Goal: Obtain resource: Download file/media

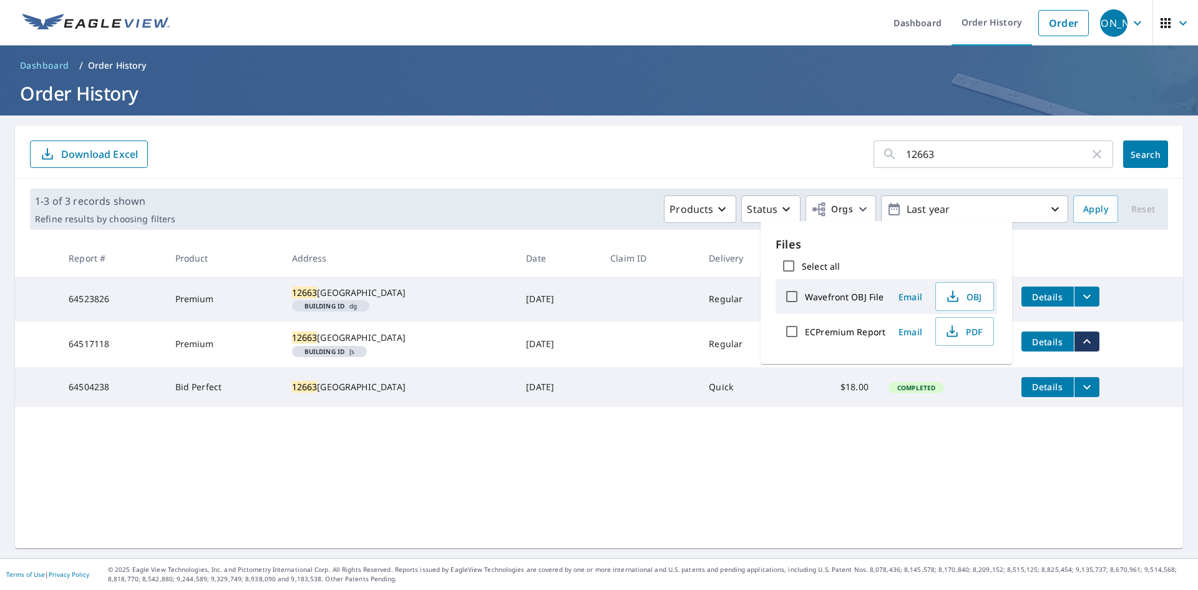
click at [951, 157] on input "12663" at bounding box center [997, 154] width 183 height 35
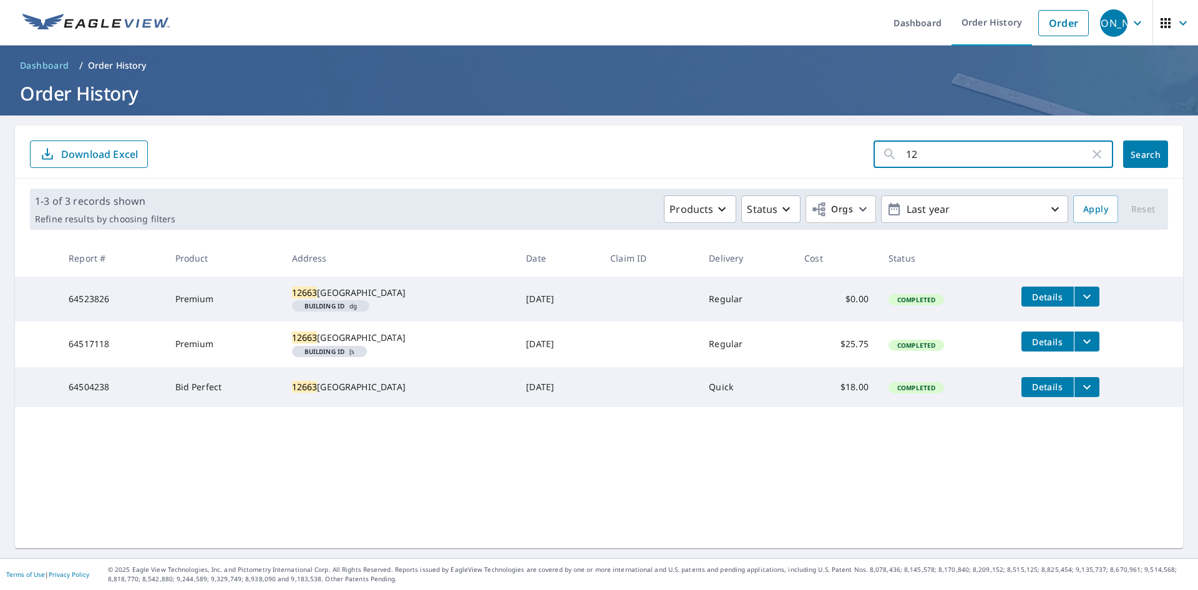
type input "1"
type input "1628"
click button "Search" at bounding box center [1145, 153] width 45 height 27
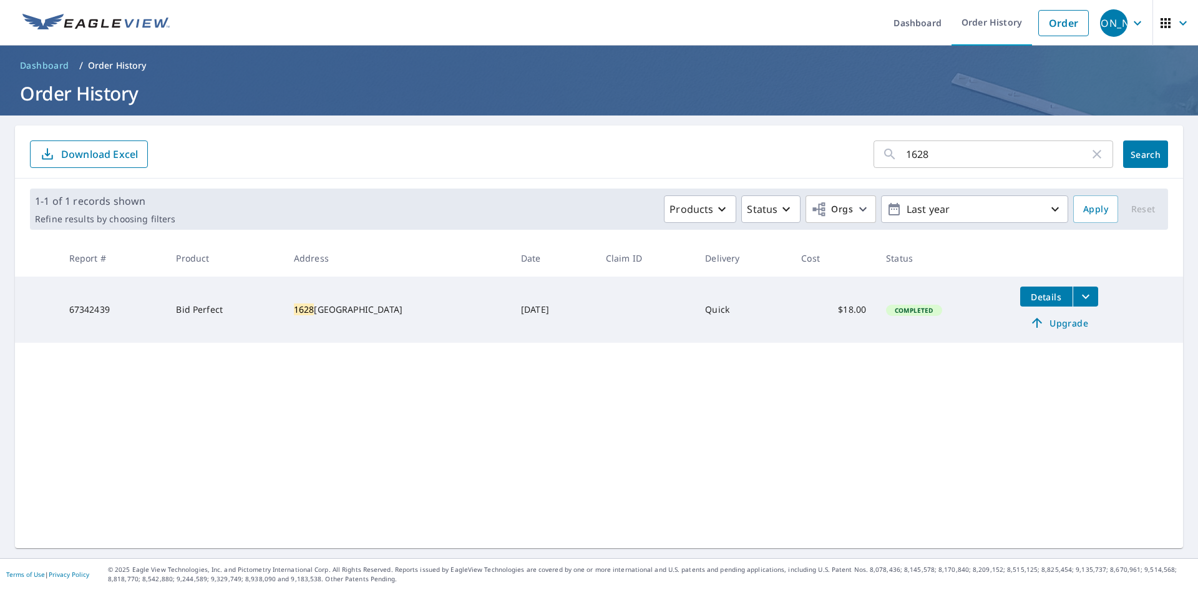
click at [1082, 297] on icon "filesDropdownBtn-67342439" at bounding box center [1085, 296] width 7 height 4
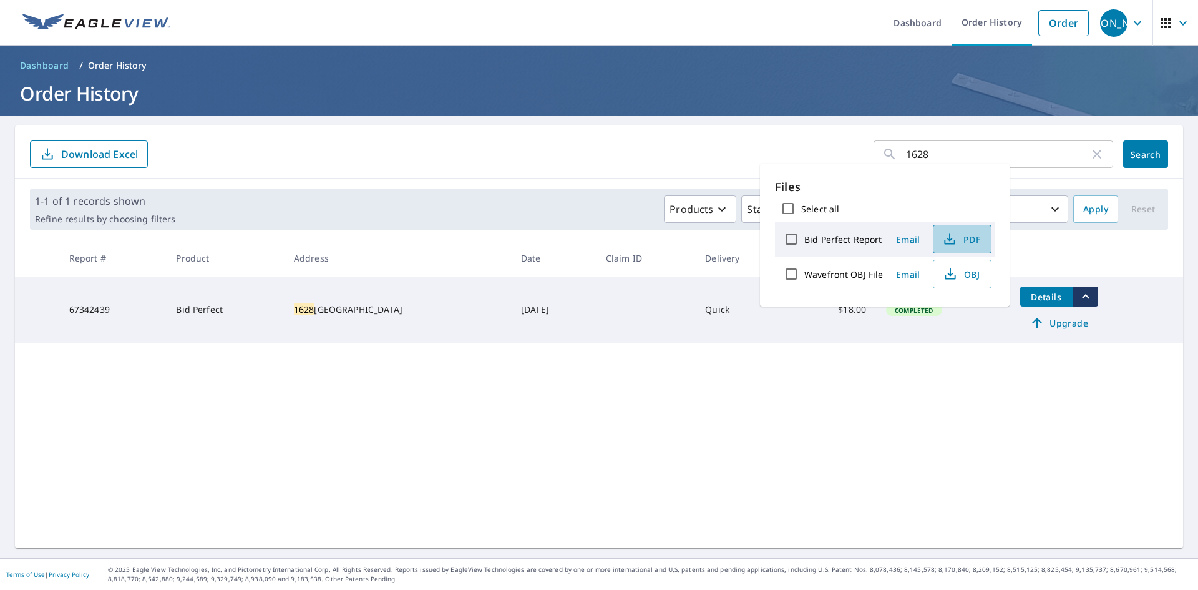
click at [963, 243] on span "PDF" at bounding box center [961, 238] width 40 height 15
drag, startPoint x: 972, startPoint y: 154, endPoint x: 731, endPoint y: 133, distance: 242.3
click at [727, 134] on div "1628 ​ Search Download Excel" at bounding box center [599, 151] width 1168 height 53
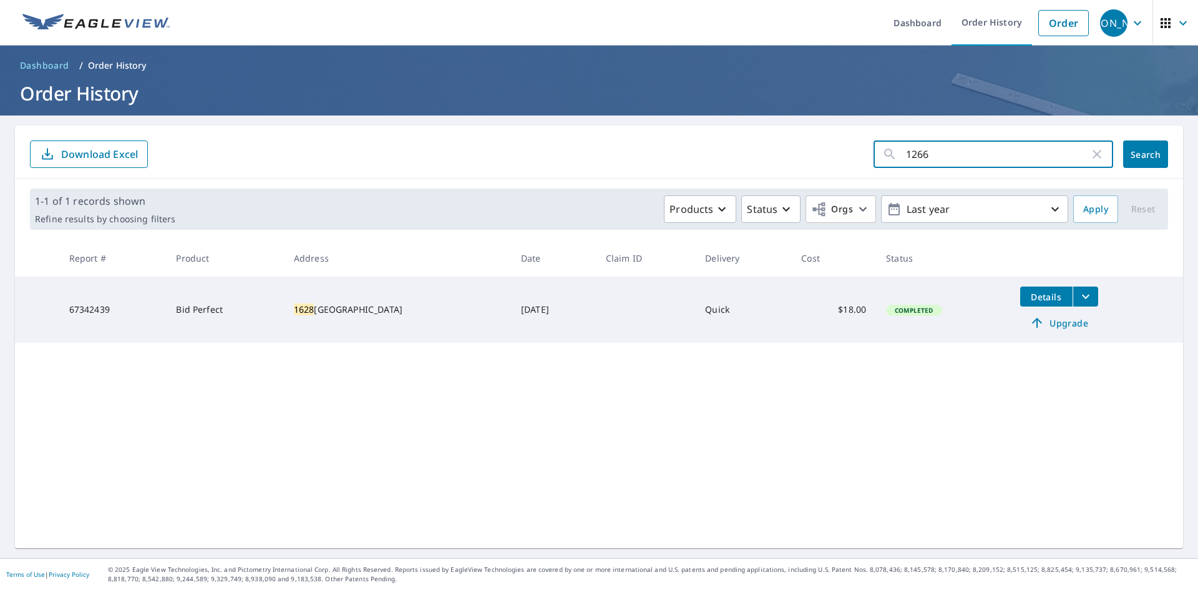
type input "12663"
click button "Search" at bounding box center [1145, 153] width 45 height 27
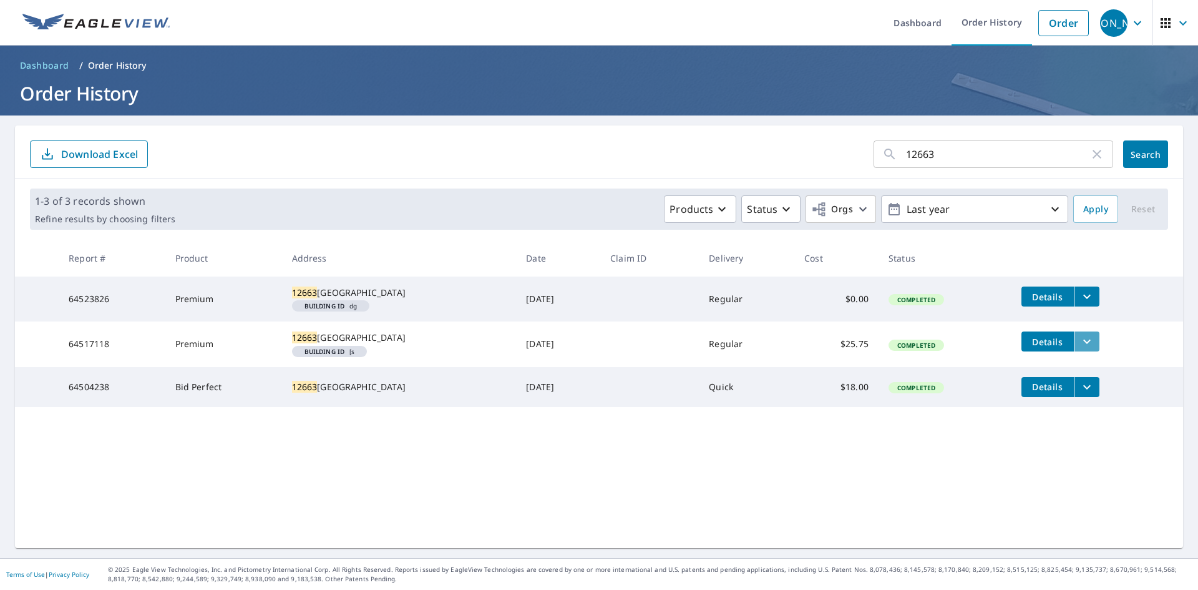
click at [1079, 349] on icon "filesDropdownBtn-64517118" at bounding box center [1086, 341] width 15 height 15
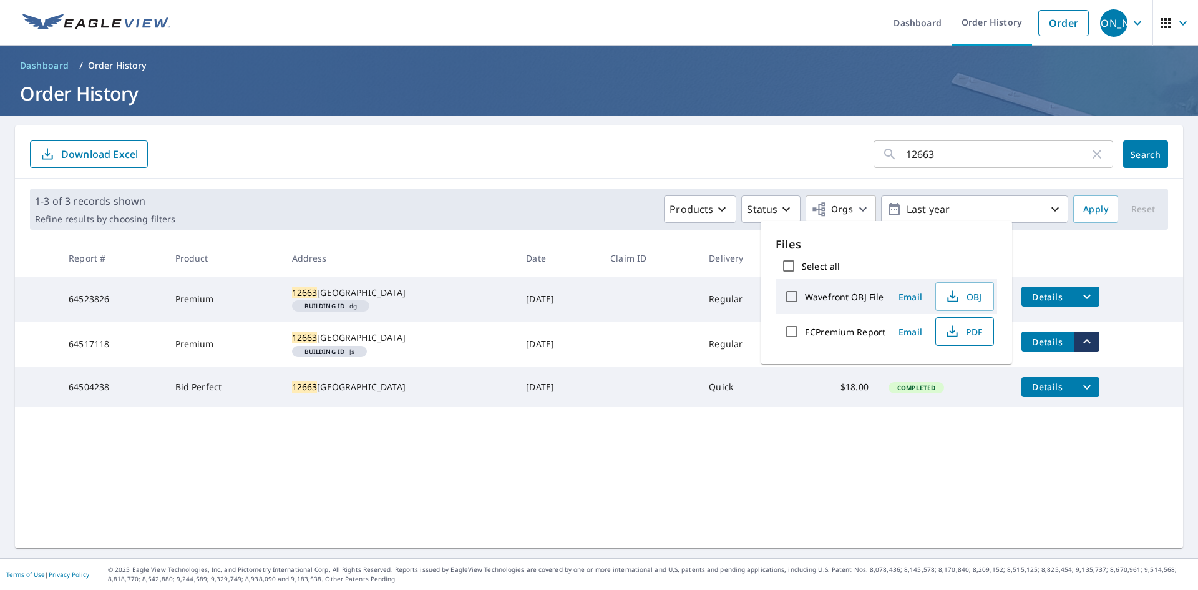
drag, startPoint x: 971, startPoint y: 328, endPoint x: 992, endPoint y: 330, distance: 20.7
click at [971, 328] on span "PDF" at bounding box center [963, 331] width 40 height 15
